Goal: Information Seeking & Learning: Understand process/instructions

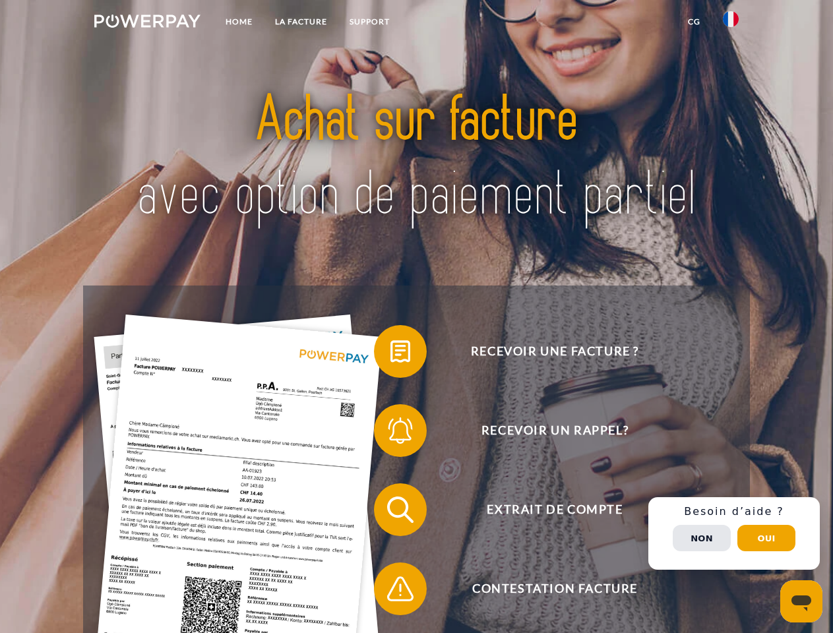
click at [147, 23] on img at bounding box center [147, 21] width 106 height 13
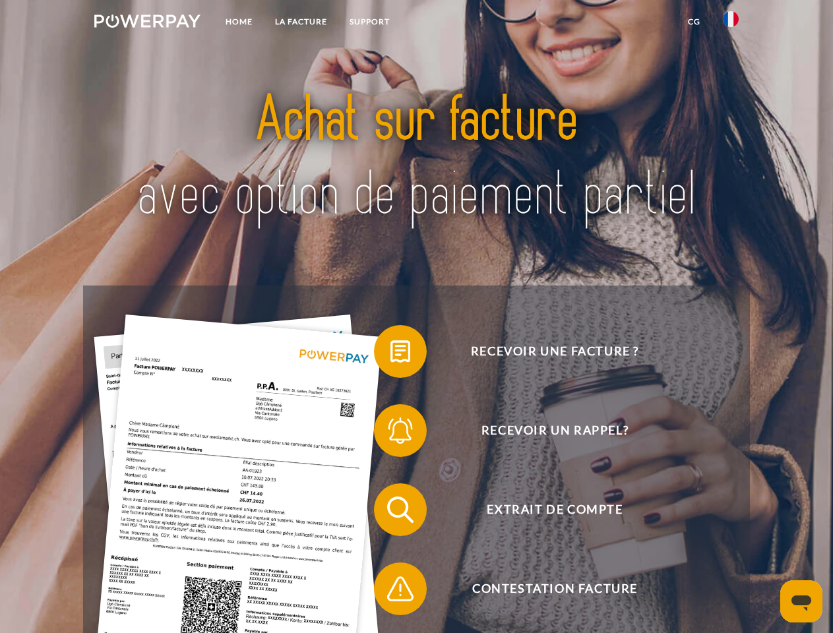
click at [731, 23] on img at bounding box center [731, 19] width 16 height 16
click at [694, 22] on link "CG" at bounding box center [694, 22] width 35 height 24
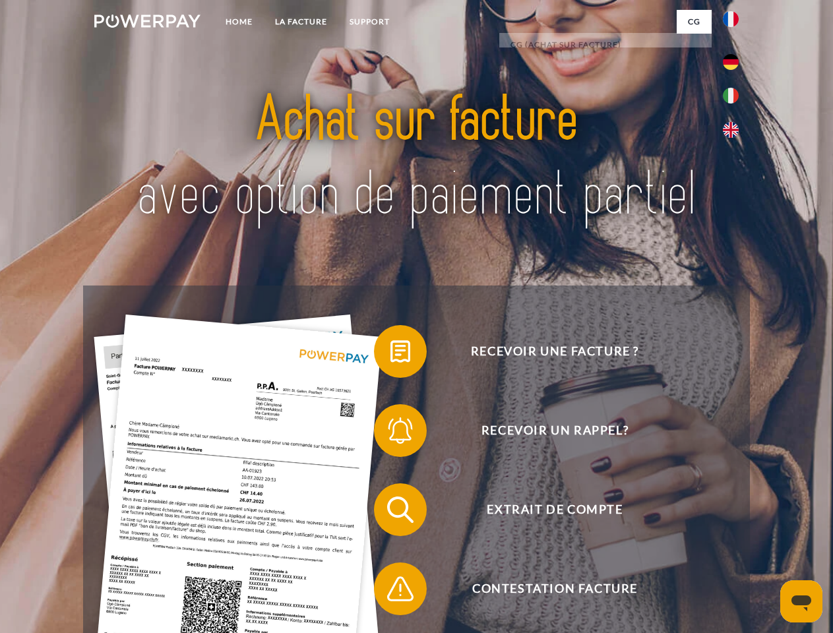
click at [391, 354] on span at bounding box center [381, 352] width 66 height 66
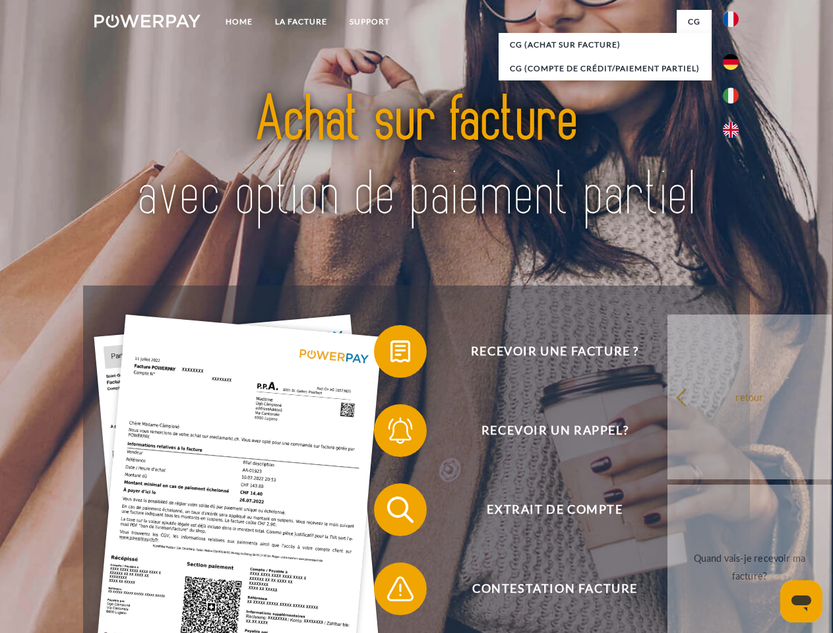
click at [391, 434] on span at bounding box center [381, 431] width 66 height 66
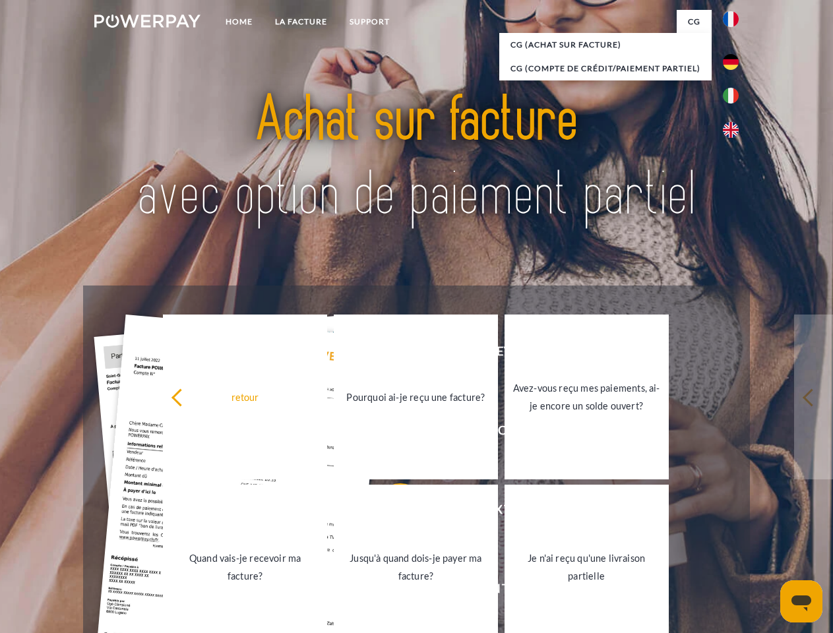
click at [391, 513] on link "Jusqu'à quand dois-je payer ma facture?" at bounding box center [416, 567] width 164 height 165
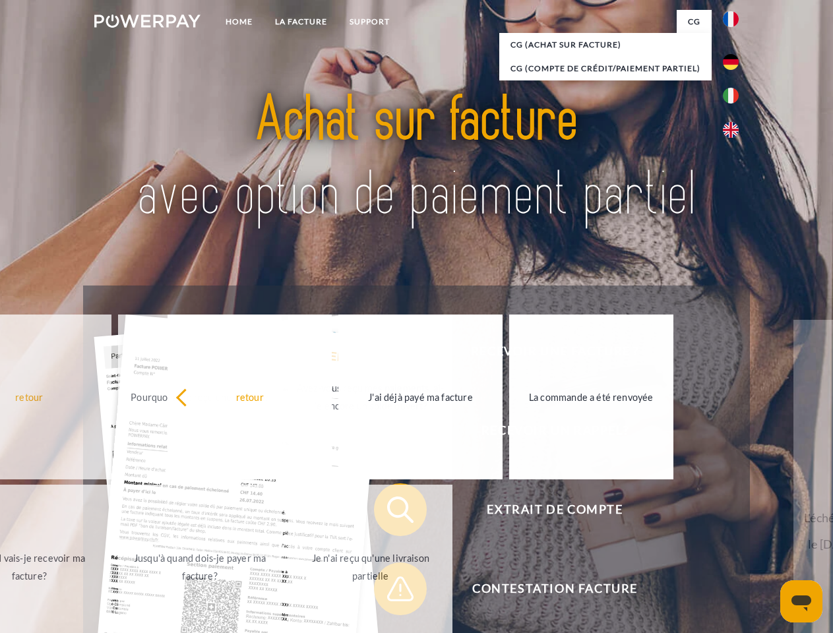
click at [391, 592] on span at bounding box center [381, 589] width 66 height 66
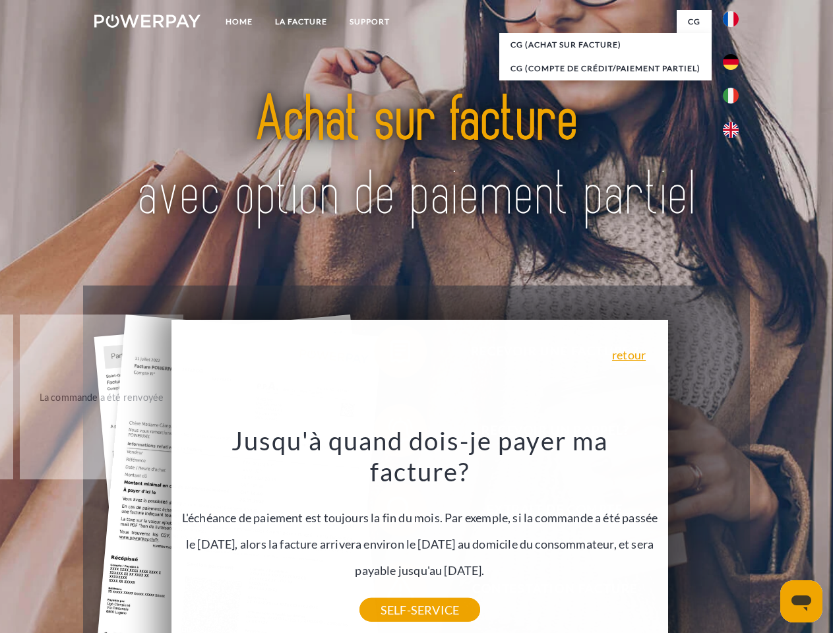
click at [734, 534] on div "Recevoir une facture ? Recevoir un rappel? Extrait de compte retour" at bounding box center [416, 550] width 666 height 528
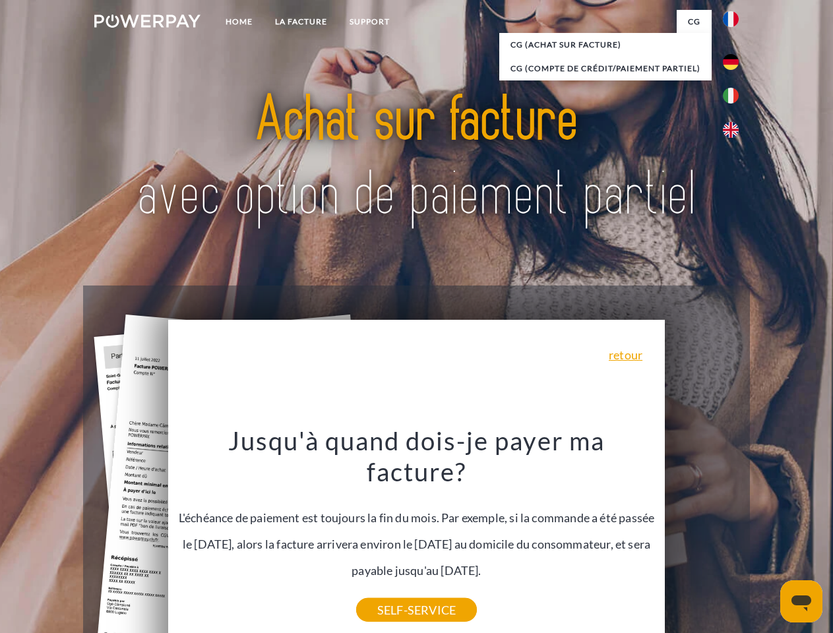
click at [702, 536] on span "Extrait de compte" at bounding box center [554, 510] width 323 height 53
click at [767, 538] on header "Home LA FACTURE Support" at bounding box center [416, 455] width 833 height 911
